Goal: Task Accomplishment & Management: Manage account settings

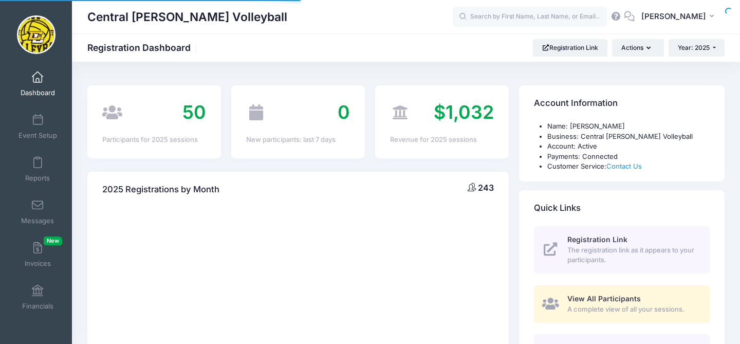
select select
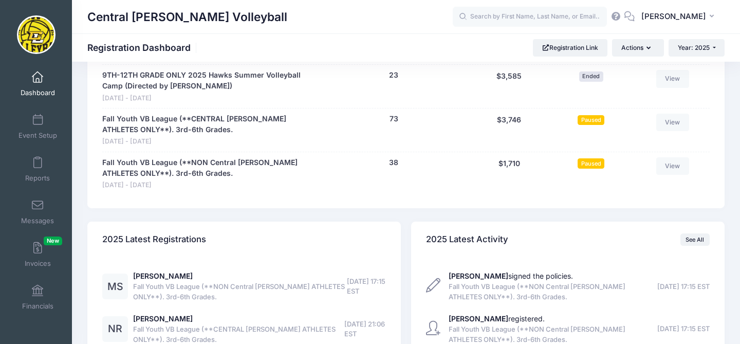
scroll to position [665, 0]
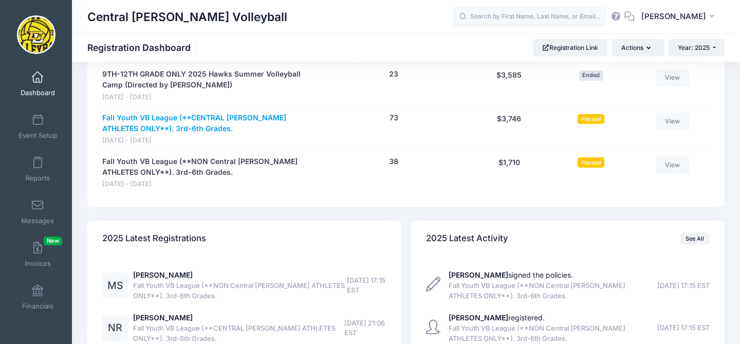
click at [163, 113] on link "Fall Youth VB League (**CENTRAL [PERSON_NAME] ATHLETES ONLY**). 3rd-6th Grades." at bounding box center [209, 124] width 214 height 22
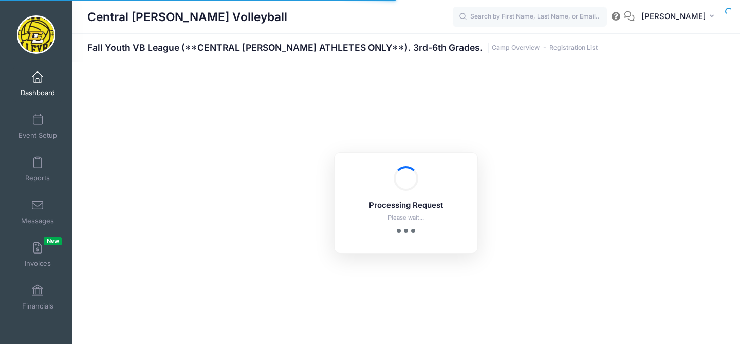
select select "10"
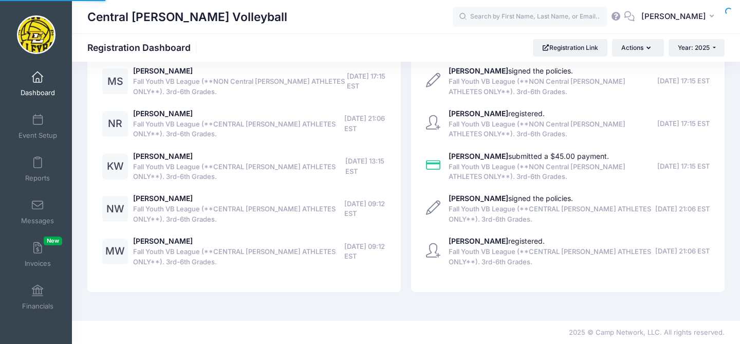
select select
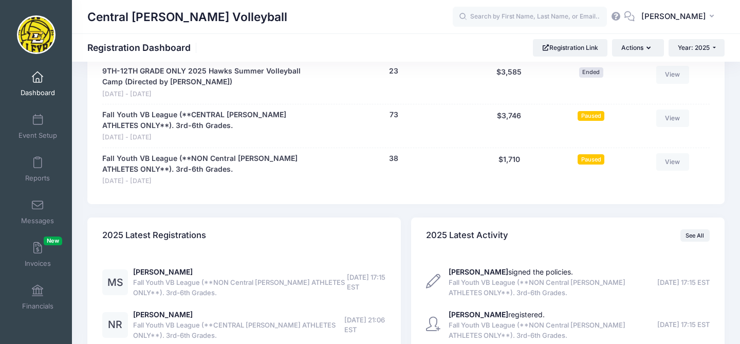
scroll to position [655, 0]
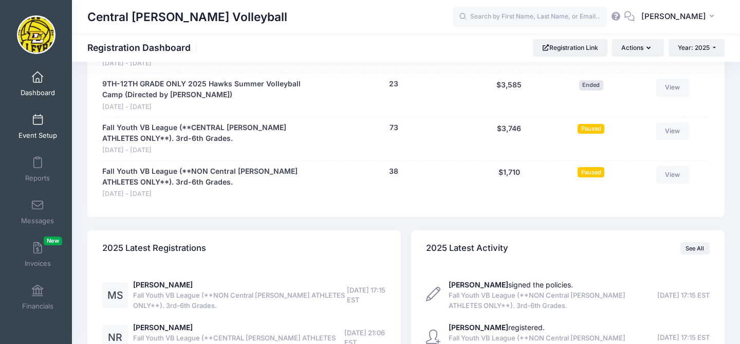
click at [38, 119] on span at bounding box center [38, 120] width 0 height 11
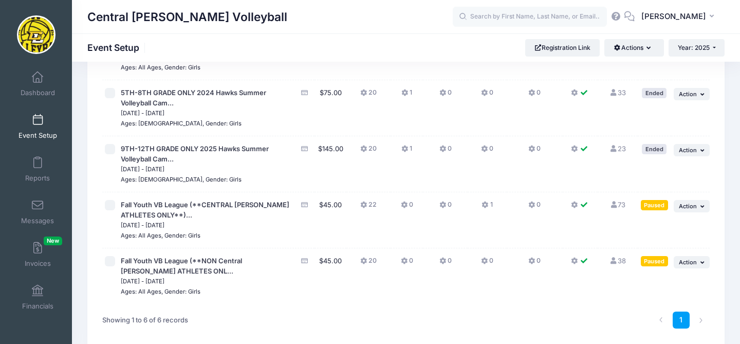
scroll to position [177, 0]
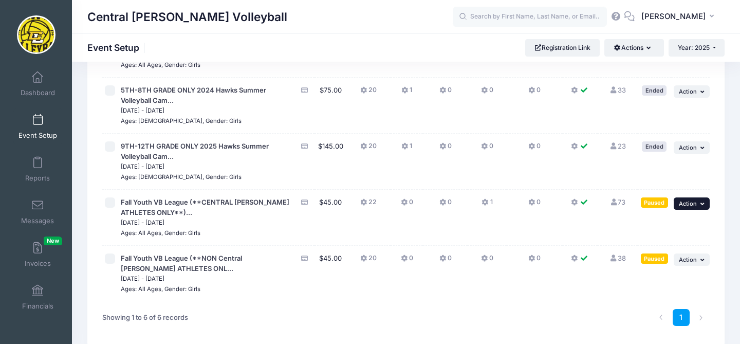
click at [698, 197] on button "... Action" at bounding box center [691, 203] width 36 height 12
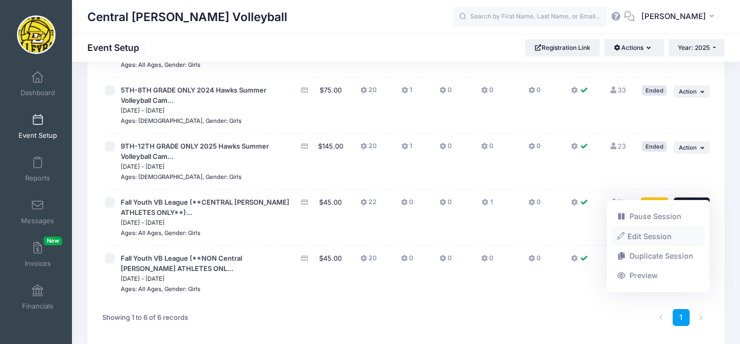
click at [658, 234] on link "Edit Session" at bounding box center [658, 236] width 93 height 20
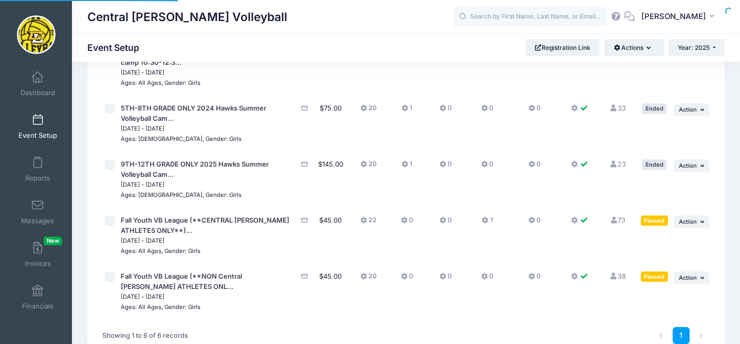
scroll to position [177, 0]
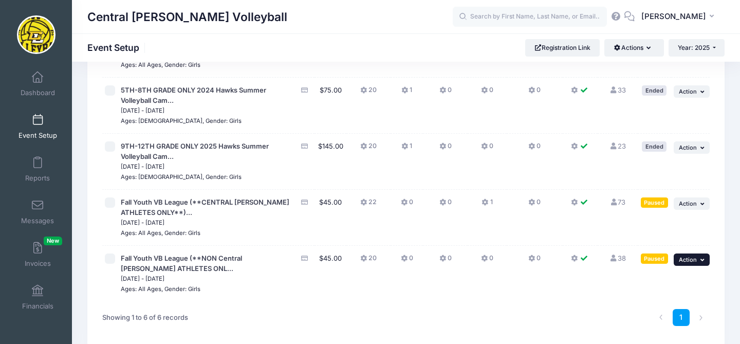
click at [701, 257] on icon "button" at bounding box center [703, 260] width 6 height 6
click at [359, 278] on td "20" at bounding box center [368, 273] width 44 height 55
click at [703, 257] on icon "button" at bounding box center [703, 260] width 6 height 6
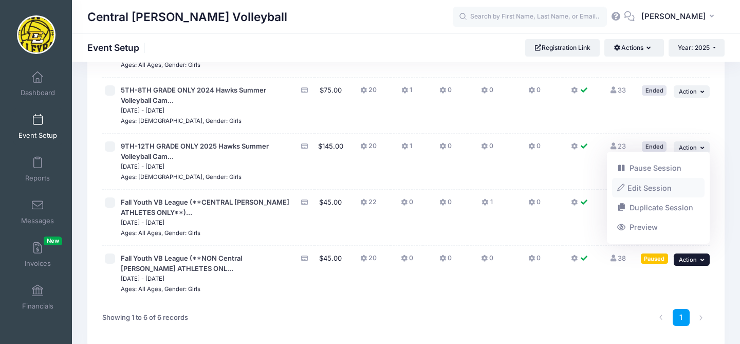
click at [667, 185] on link "Edit Session" at bounding box center [658, 188] width 93 height 20
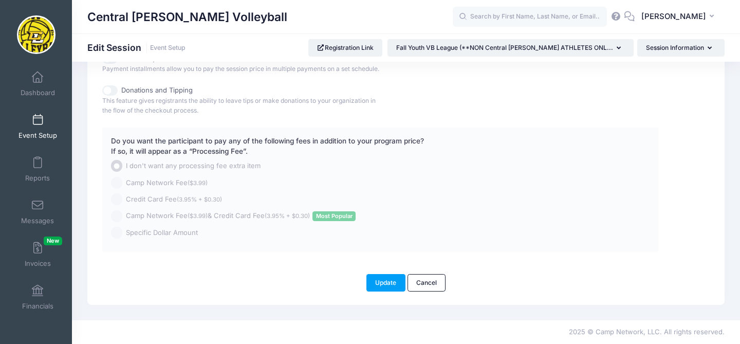
scroll to position [589, 0]
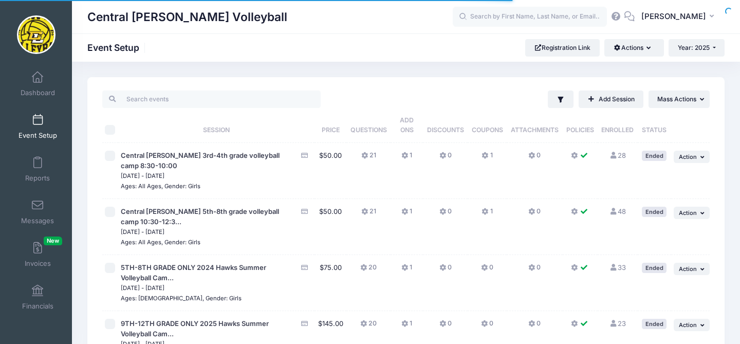
scroll to position [177, 0]
